Goal: Navigation & Orientation: Find specific page/section

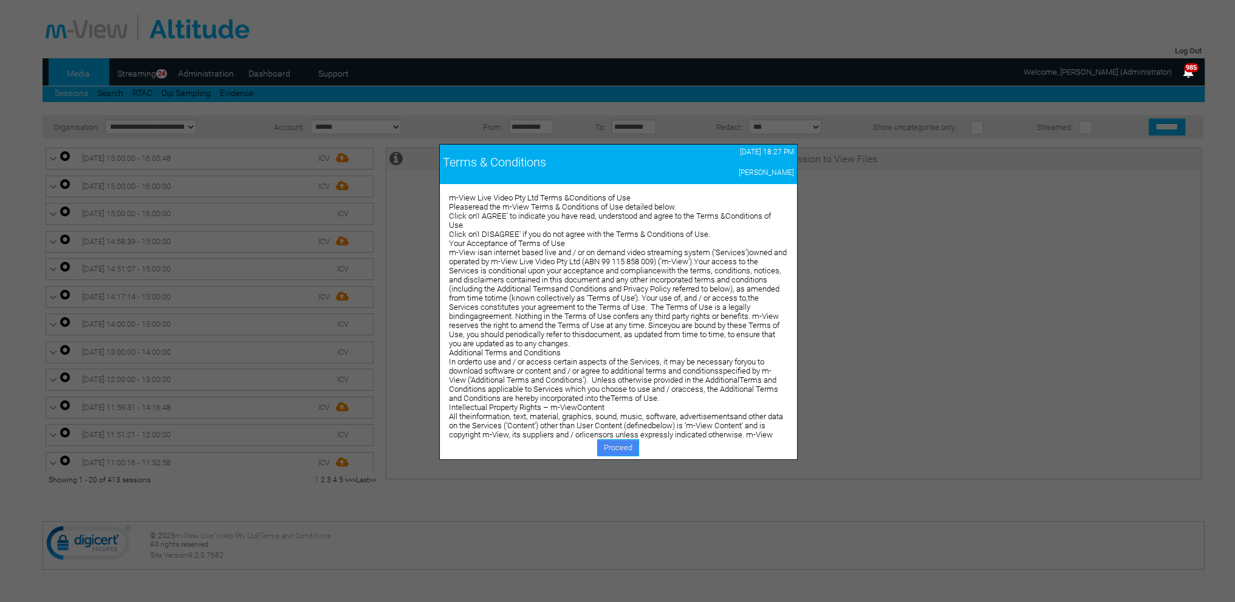
click at [603, 447] on link "Proceed" at bounding box center [618, 447] width 42 height 17
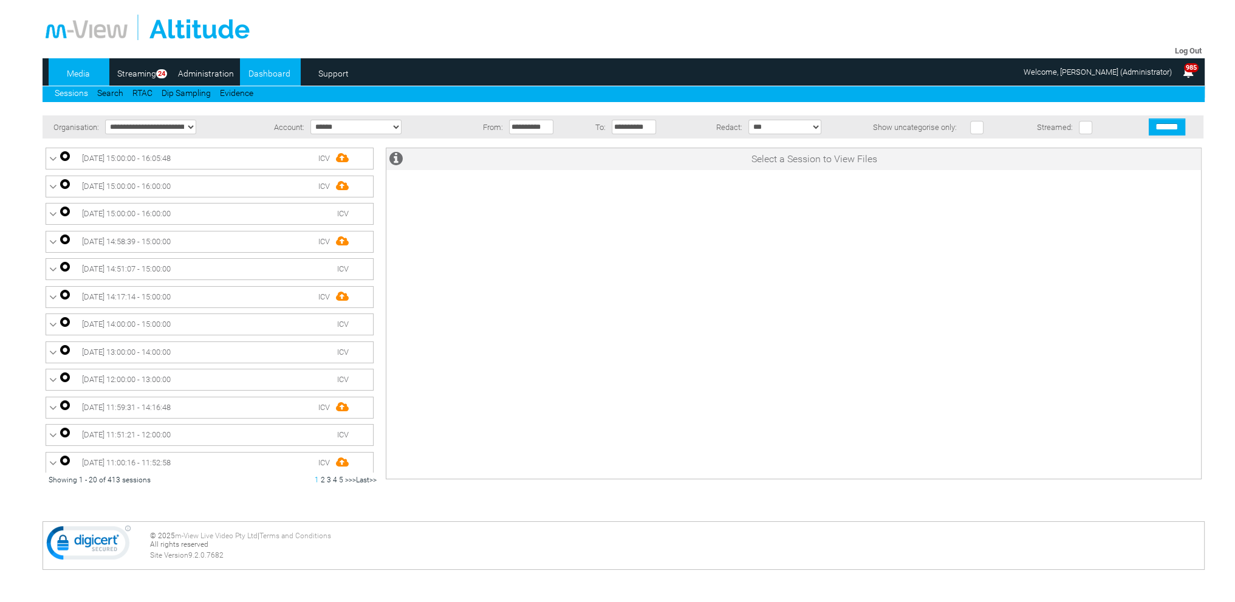
click at [272, 75] on link "Dashboard" at bounding box center [269, 73] width 59 height 18
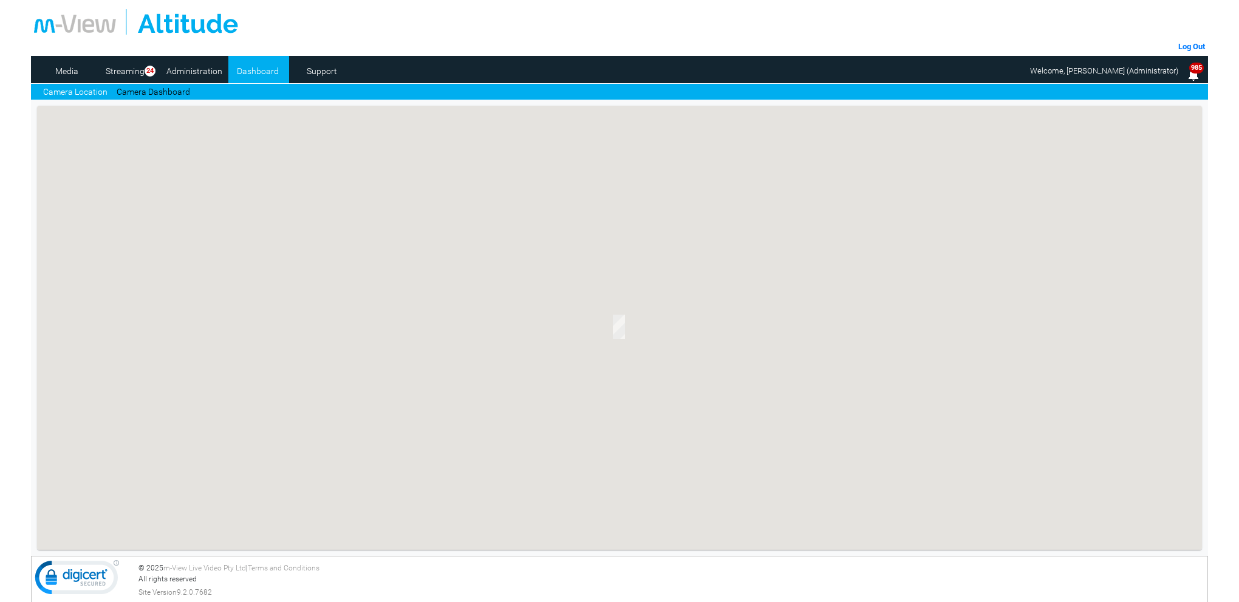
click at [145, 91] on link "Camera Dashboard" at bounding box center [154, 92] width 74 height 13
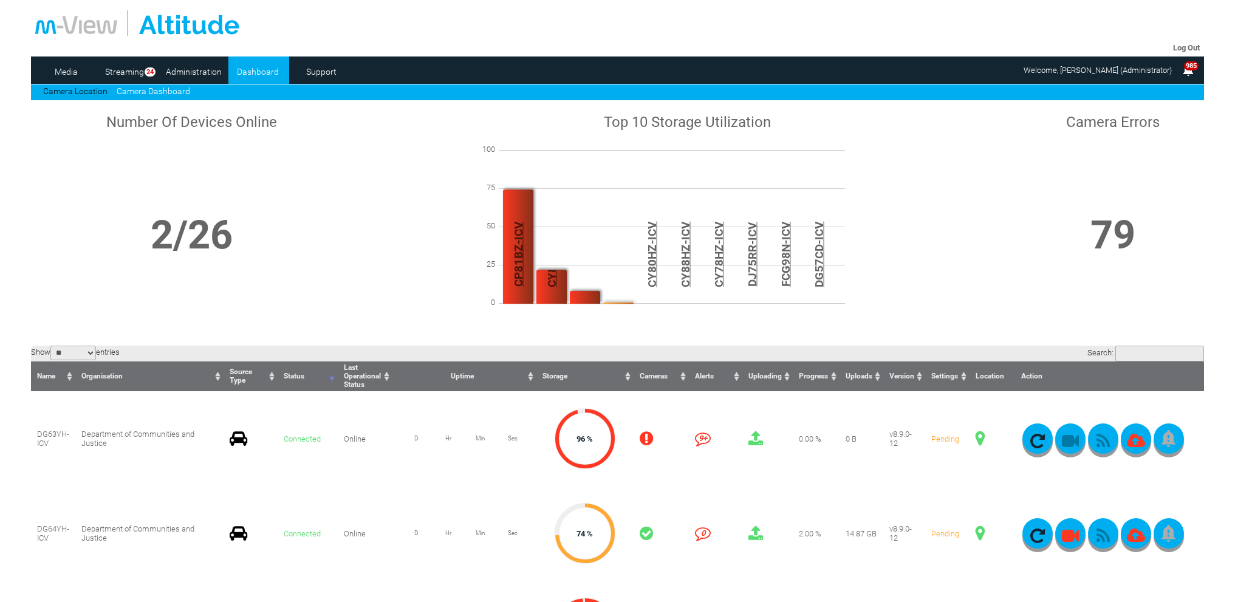
scroll to position [122, 0]
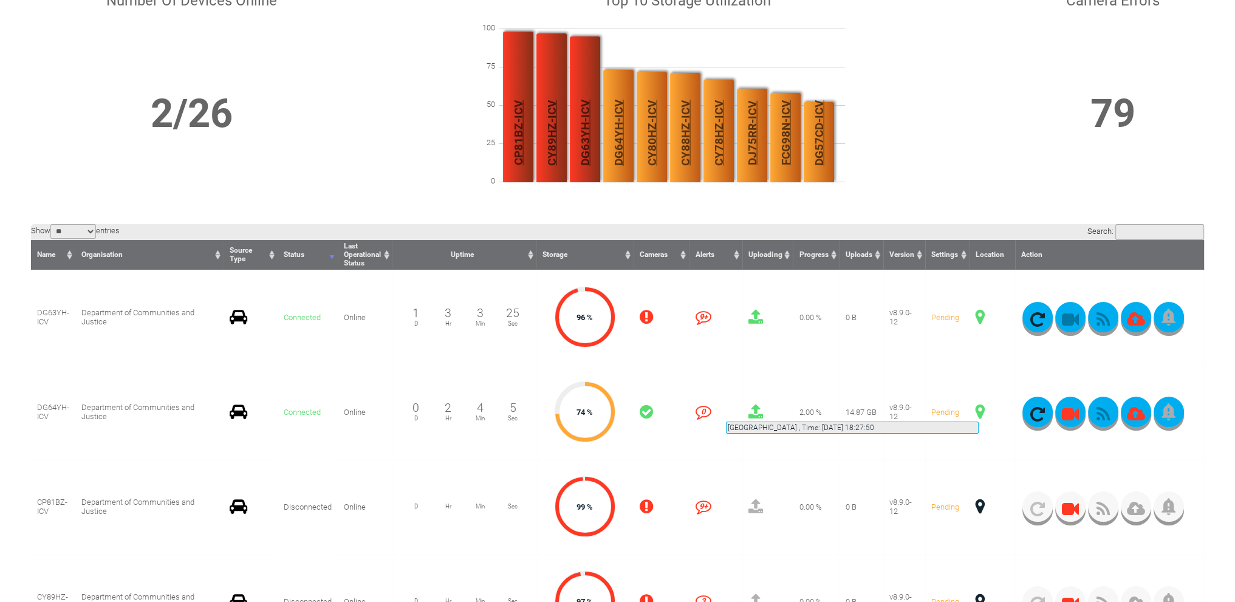
click at [979, 407] on span at bounding box center [980, 412] width 9 height 16
click at [1101, 409] on button "button" at bounding box center [1103, 412] width 30 height 30
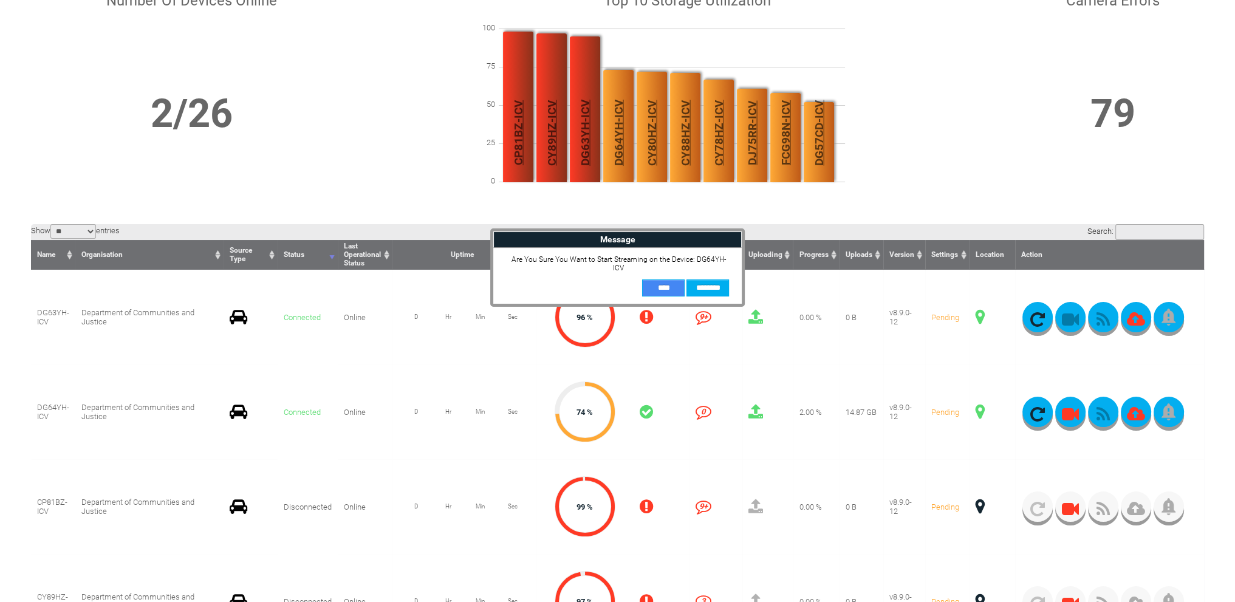
click at [659, 289] on input "**" at bounding box center [663, 287] width 43 height 17
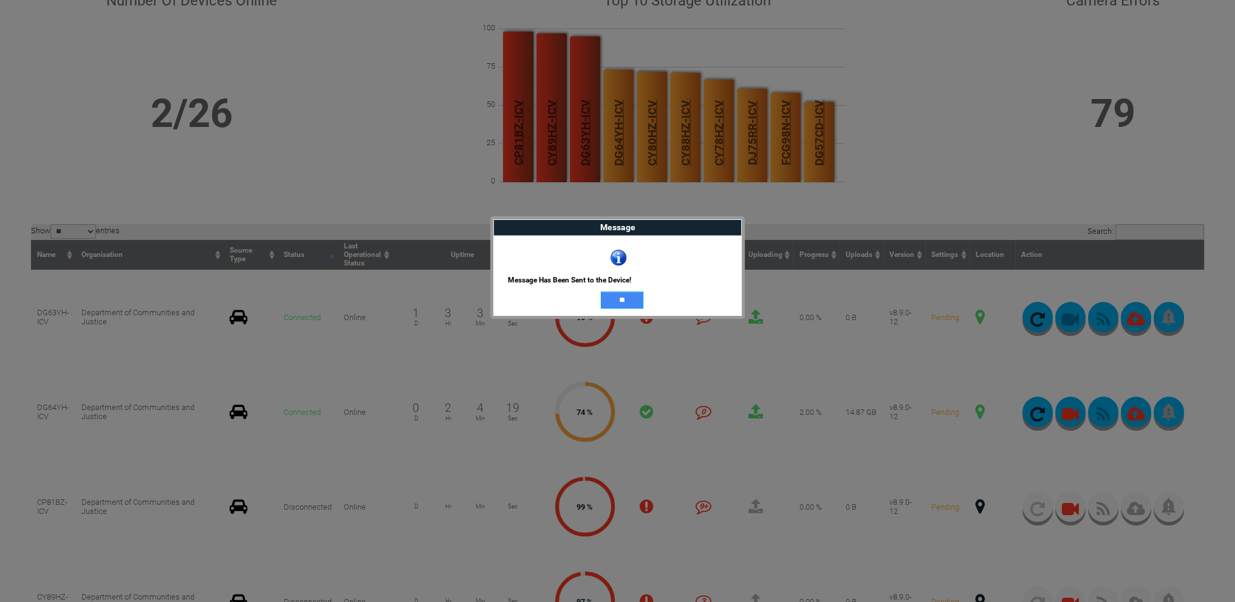
click at [629, 301] on input "**" at bounding box center [622, 300] width 43 height 17
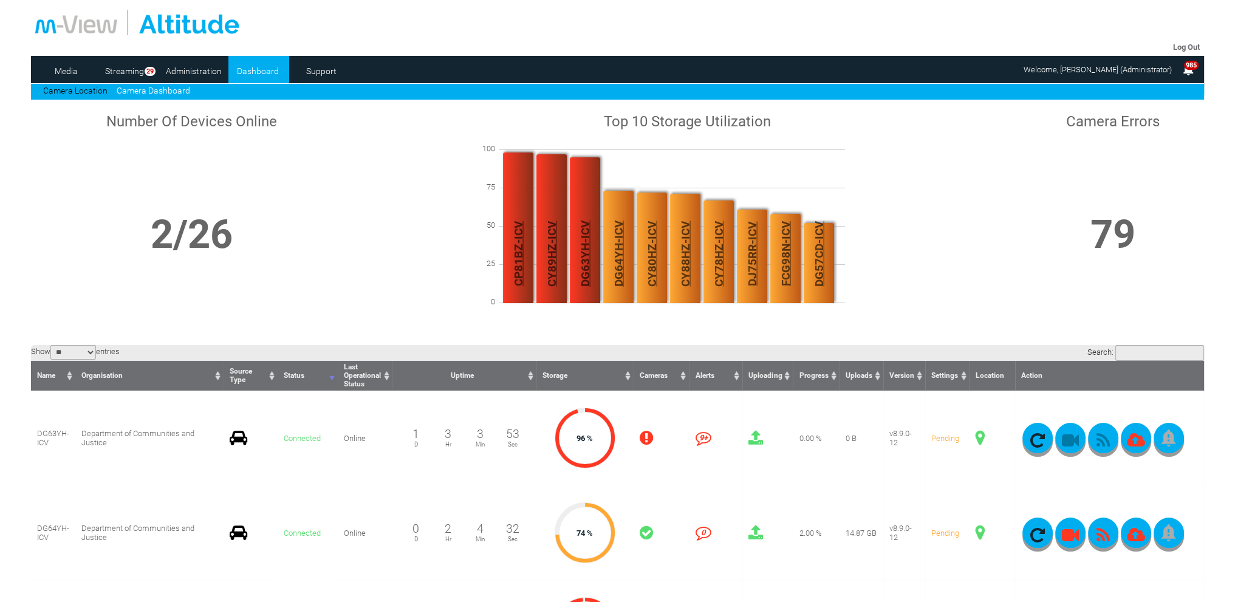
scroll to position [0, 0]
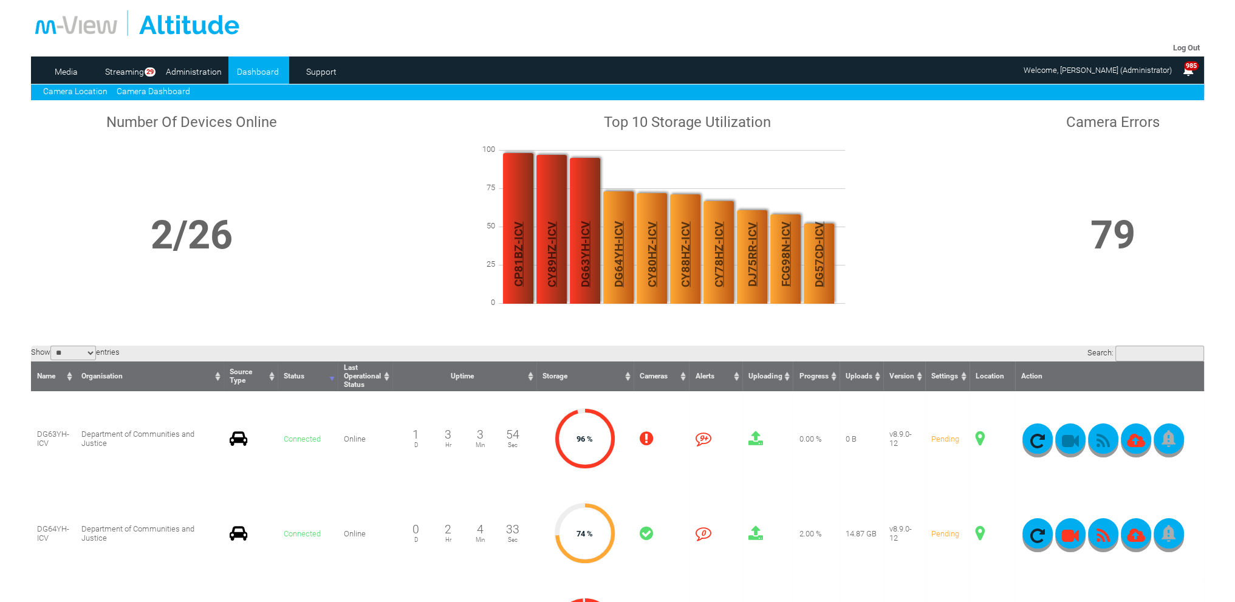
click at [68, 86] on link "Camera Location" at bounding box center [75, 91] width 64 height 10
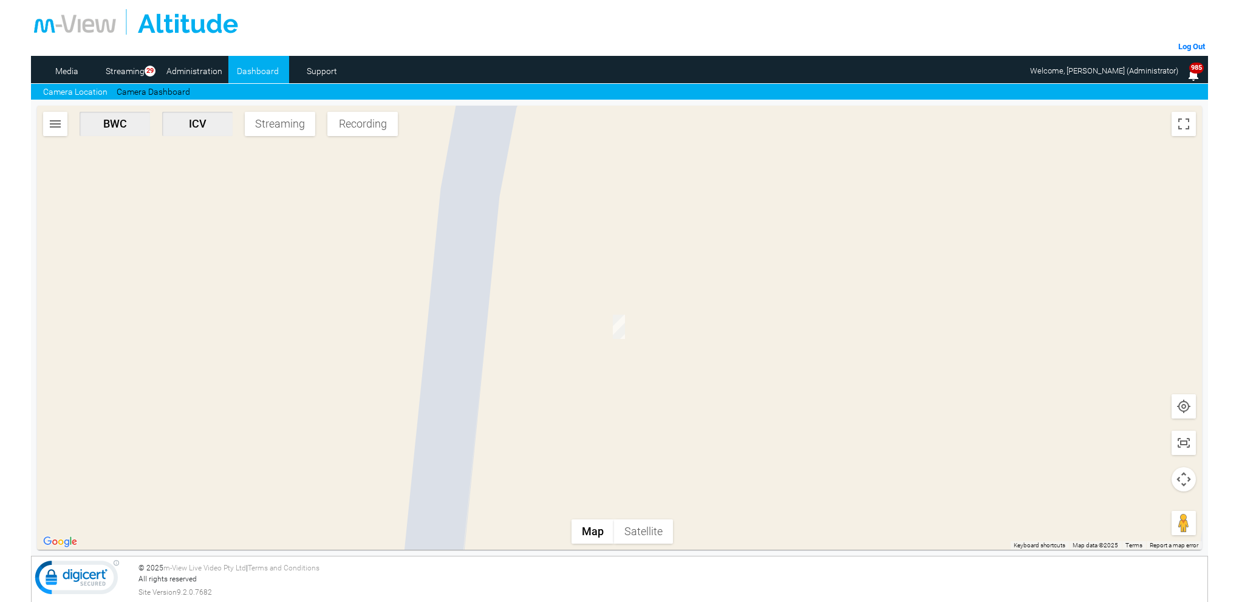
click at [621, 326] on img "DG64YH-ICV" at bounding box center [619, 327] width 12 height 24
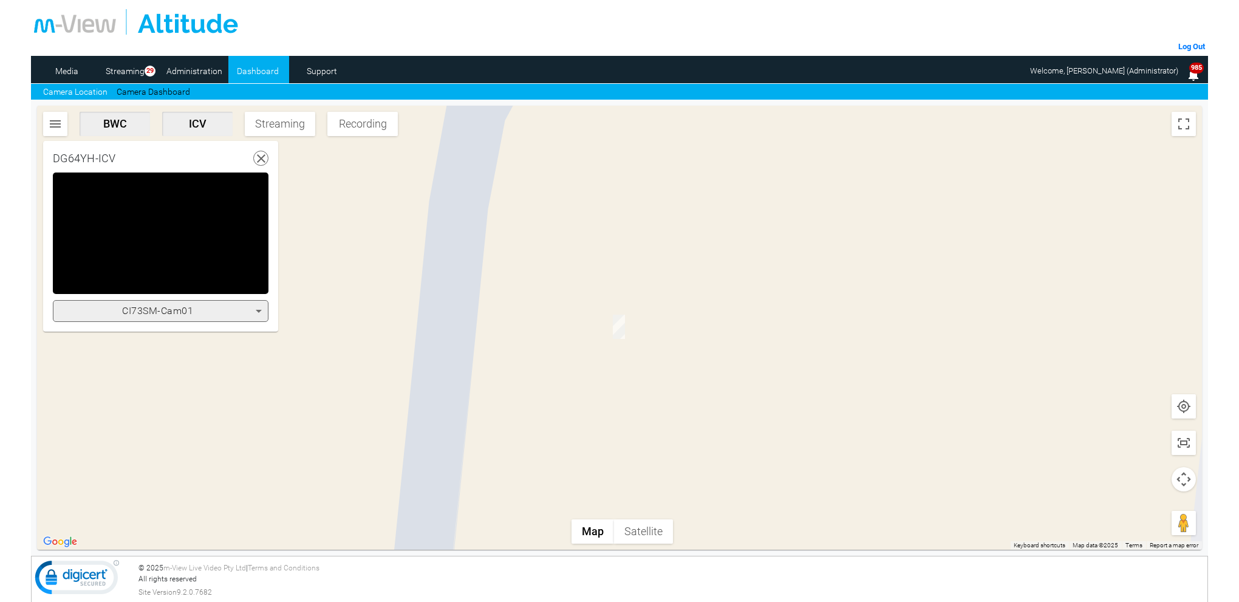
click at [261, 159] on use at bounding box center [261, 158] width 9 height 9
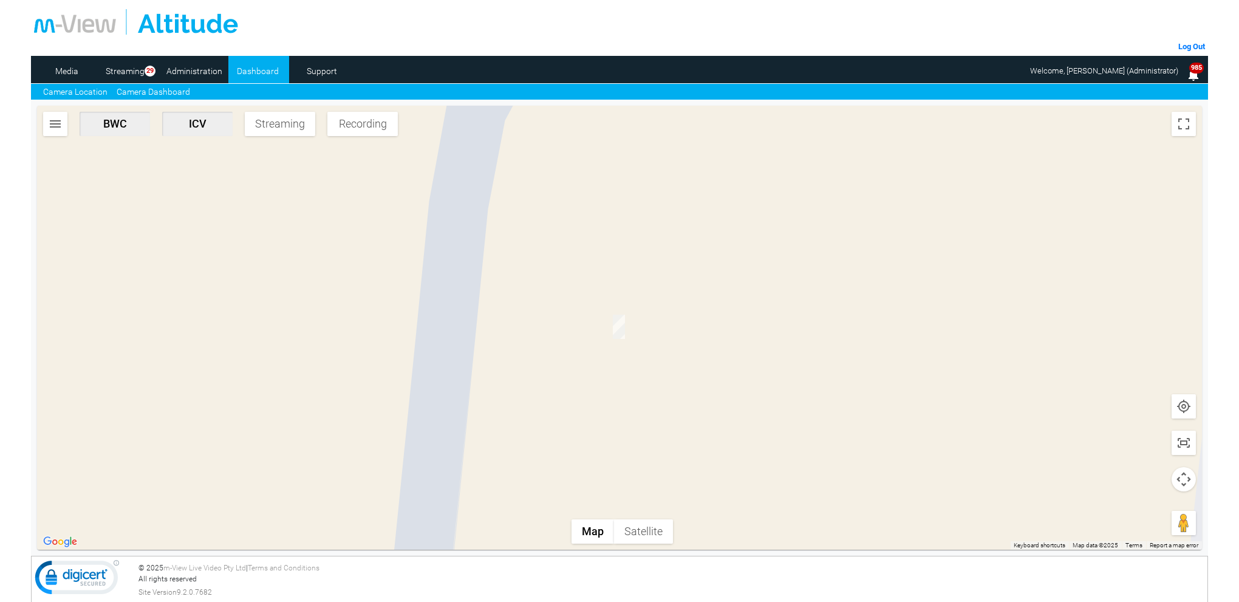
click at [142, 92] on link "Camera Dashboard" at bounding box center [154, 92] width 74 height 13
